Goal: Find specific page/section: Find specific page/section

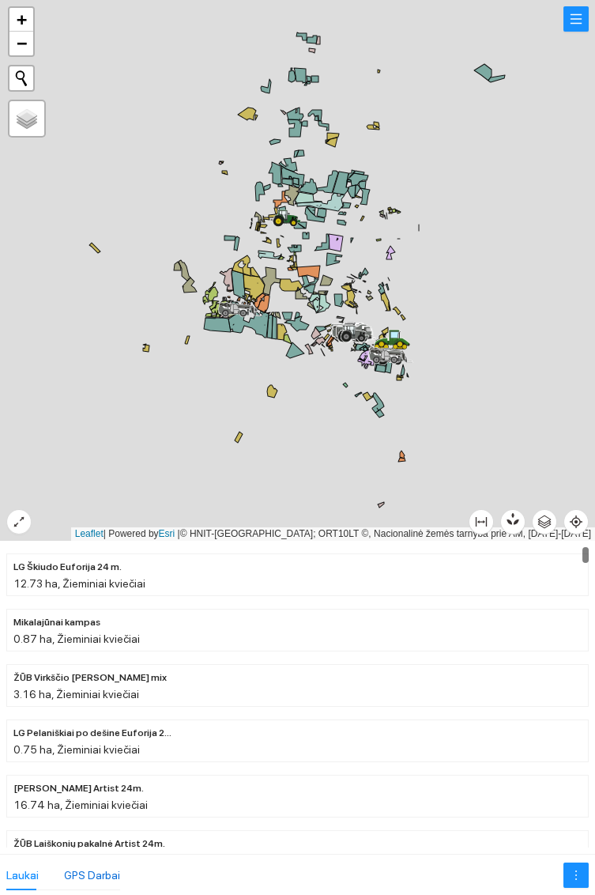
click at [85, 871] on div "GPS Darbai" at bounding box center [92, 875] width 56 height 17
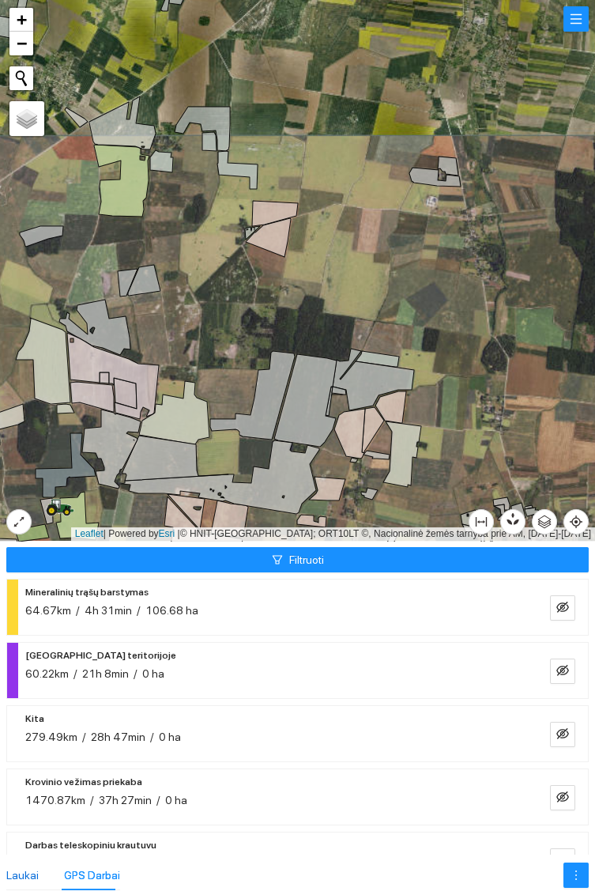
click at [29, 870] on div "Laukai" at bounding box center [22, 875] width 32 height 17
